Goal: Task Accomplishment & Management: Use online tool/utility

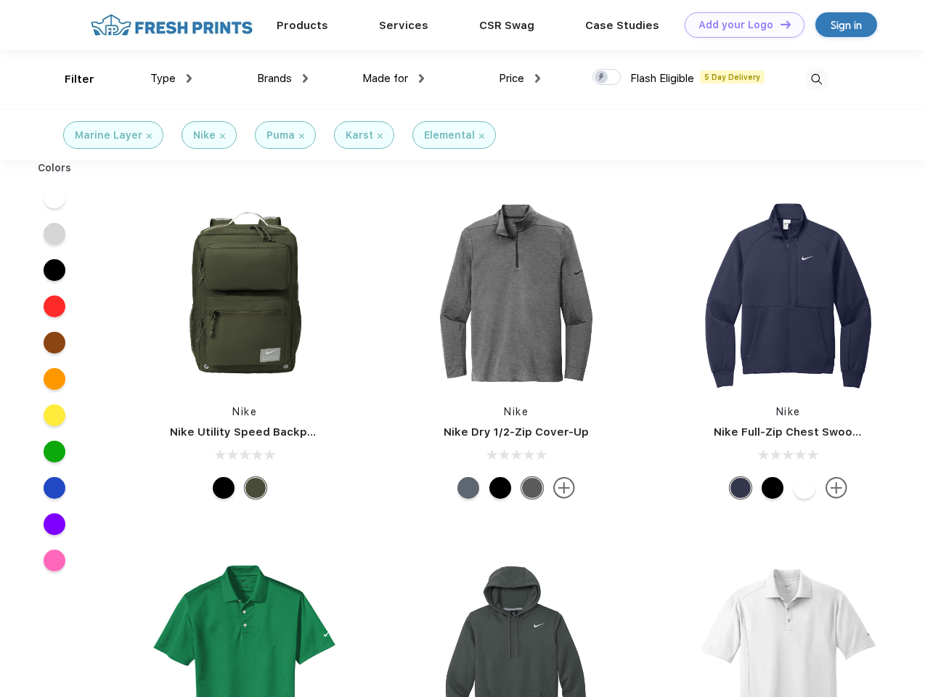
click at [739, 25] on link "Add your Logo Design Tool" at bounding box center [745, 24] width 120 height 25
click at [0, 0] on div "Design Tool" at bounding box center [0, 0] width 0 height 0
click at [779, 24] on link "Add your Logo Design Tool" at bounding box center [745, 24] width 120 height 25
click at [70, 79] on div "Filter" at bounding box center [80, 79] width 30 height 17
click at [171, 78] on span "Type" at bounding box center [162, 78] width 25 height 13
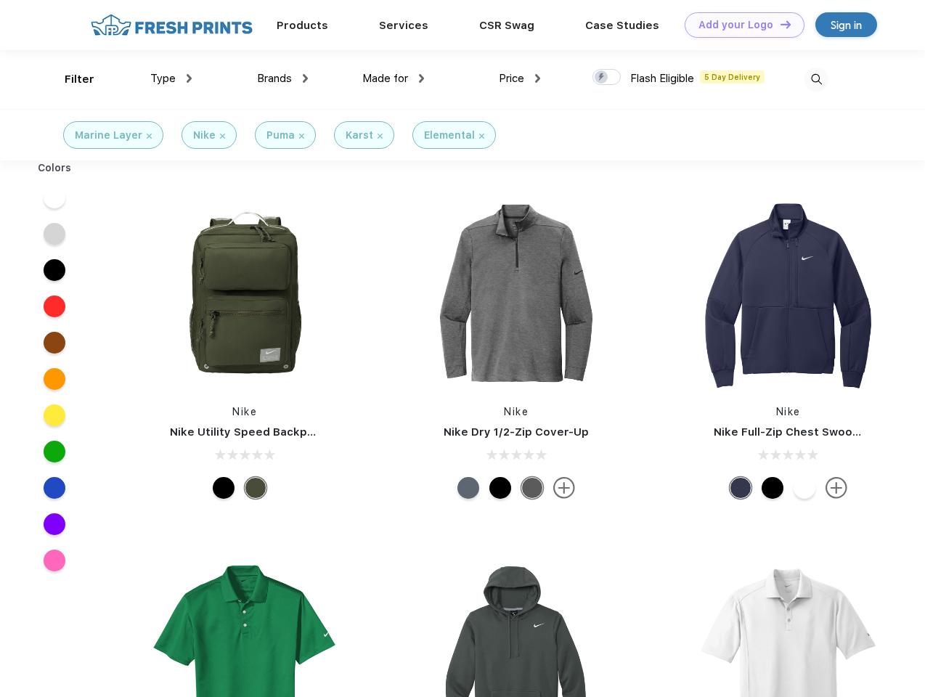
click at [282, 78] on span "Brands" at bounding box center [274, 78] width 35 height 13
click at [393, 78] on span "Made for" at bounding box center [385, 78] width 46 height 13
click at [520, 78] on span "Price" at bounding box center [511, 78] width 25 height 13
click at [607, 78] on div at bounding box center [606, 77] width 28 height 16
click at [602, 78] on input "checkbox" at bounding box center [596, 72] width 9 height 9
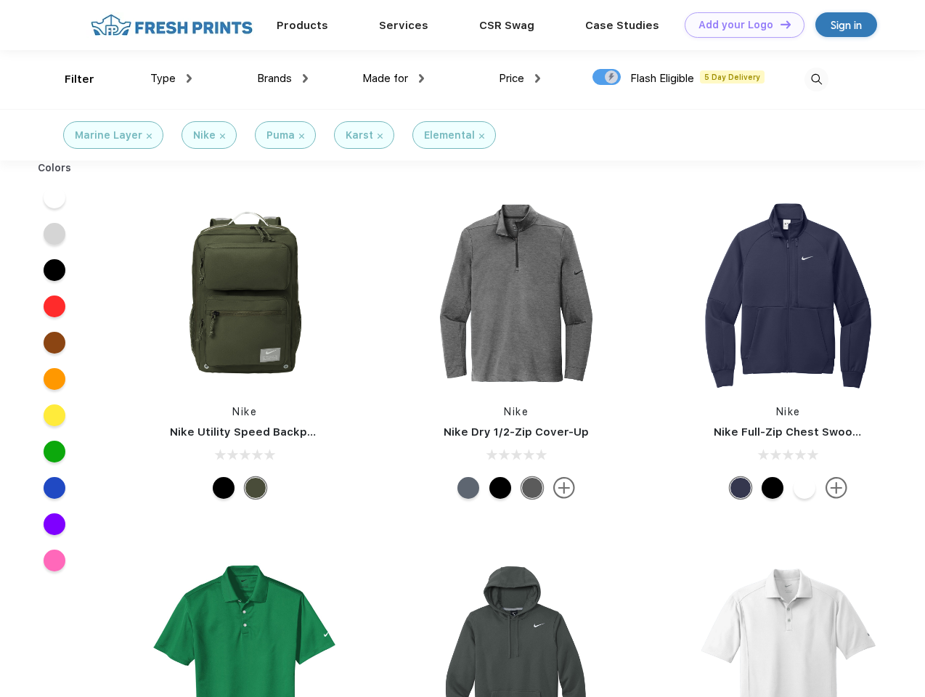
click at [816, 79] on img at bounding box center [816, 80] width 24 height 24
